Goal: Task Accomplishment & Management: Use online tool/utility

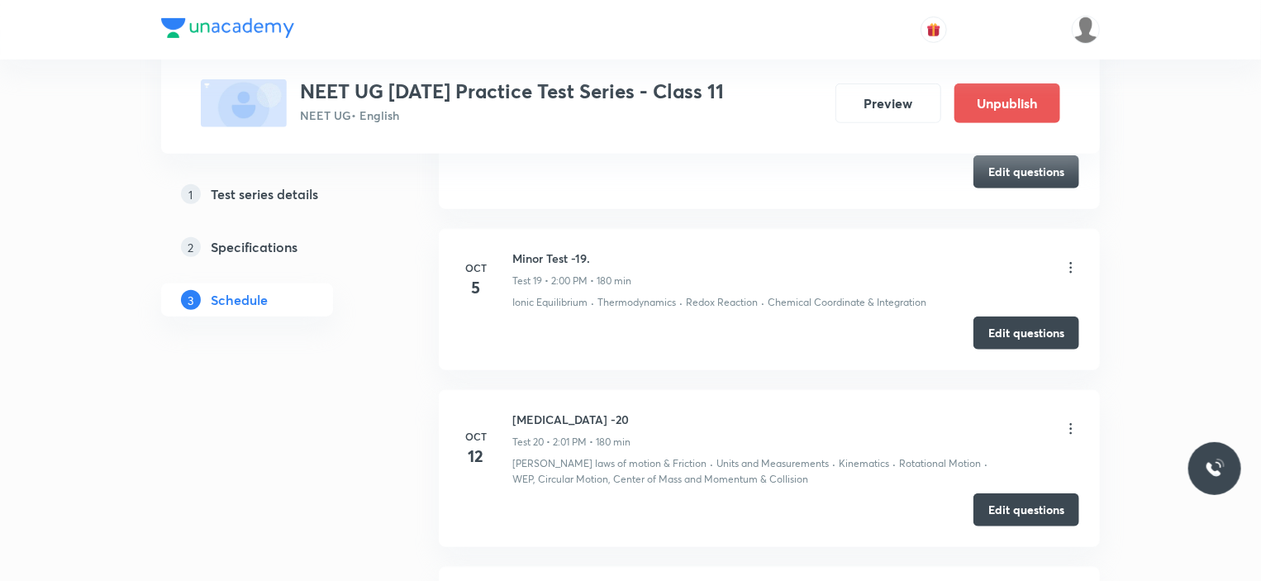
scroll to position [3924, 0]
